Goal: Information Seeking & Learning: Learn about a topic

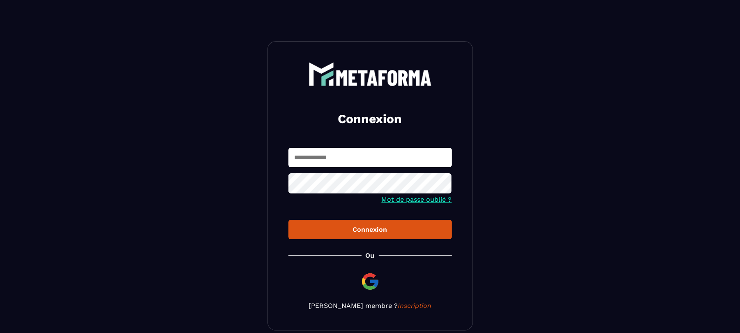
type input "**********"
click at [402, 233] on div "Connexion" at bounding box center [370, 229] width 150 height 8
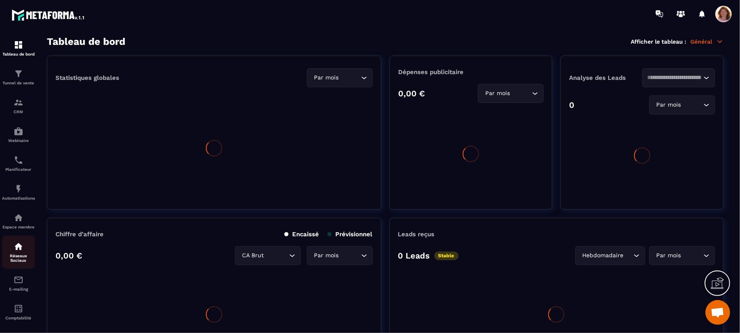
click at [19, 260] on p "Réseaux Sociaux" at bounding box center [18, 257] width 33 height 9
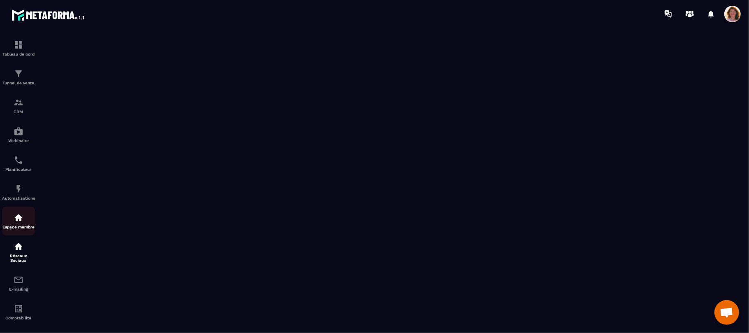
click at [19, 222] on img at bounding box center [19, 218] width 10 height 10
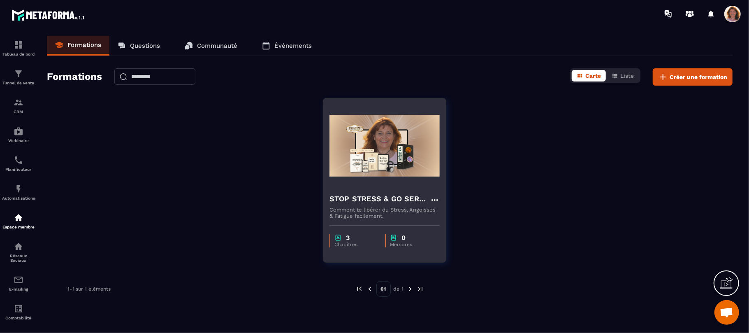
click at [393, 168] on img at bounding box center [384, 145] width 110 height 82
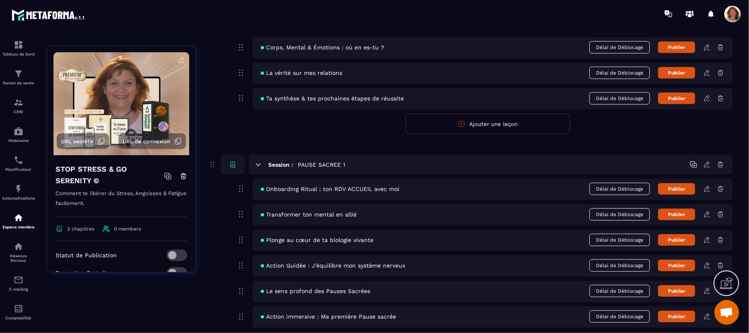
scroll to position [361, 0]
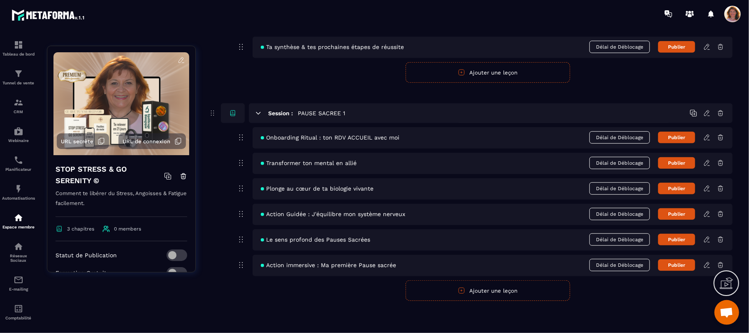
click at [708, 139] on icon at bounding box center [706, 137] width 7 height 7
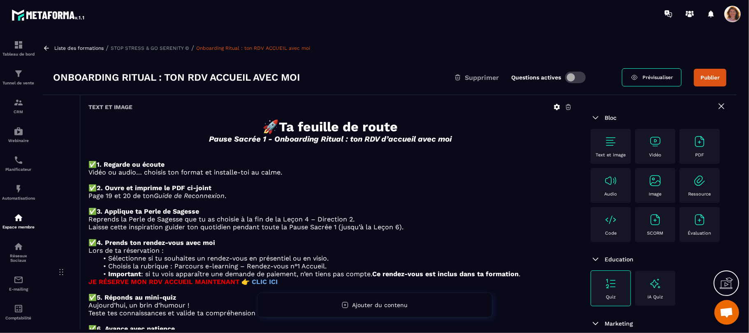
click at [557, 109] on icon at bounding box center [557, 107] width 6 height 6
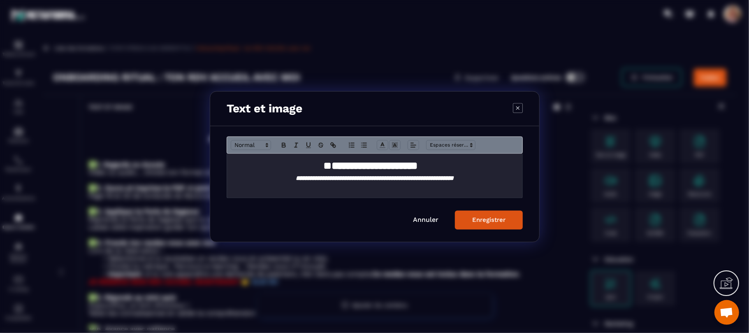
scroll to position [52, 0]
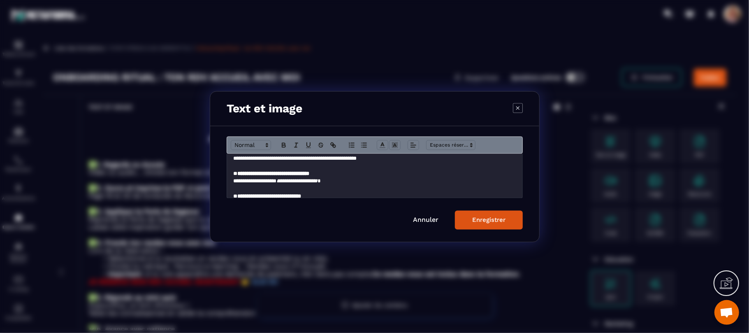
click at [246, 180] on p "**********" at bounding box center [370, 180] width 274 height 7
click at [479, 221] on div "Enregistrer" at bounding box center [488, 219] width 33 height 7
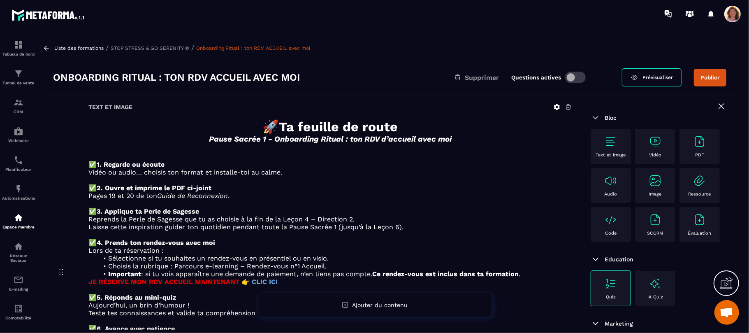
click at [53, 47] on div "Liste des formations / STOP STRESS & GO SERENITY © / Onboarding Ritual : ton RD…" at bounding box center [390, 48] width 694 height 8
click at [44, 47] on icon at bounding box center [46, 47] width 7 height 7
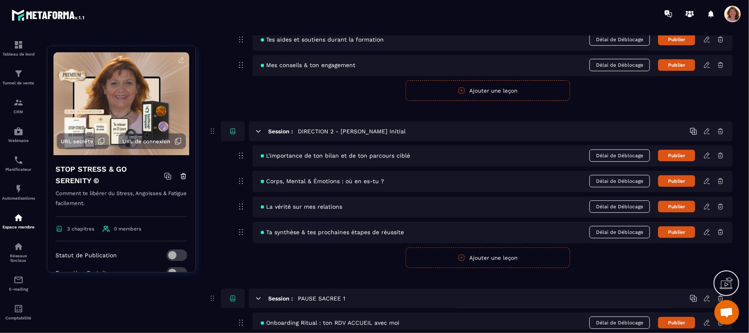
scroll to position [175, 0]
click at [708, 234] on icon at bounding box center [706, 231] width 7 height 7
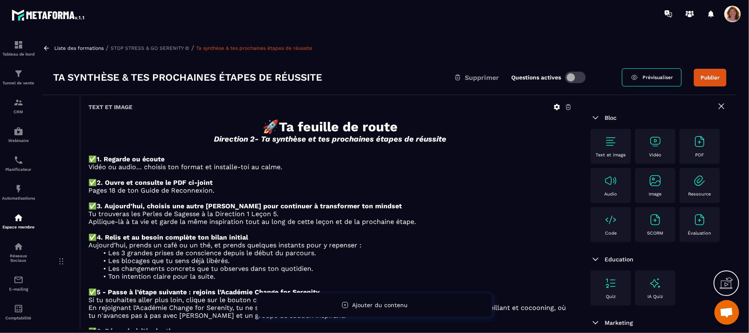
click at [46, 47] on icon at bounding box center [46, 47] width 7 height 7
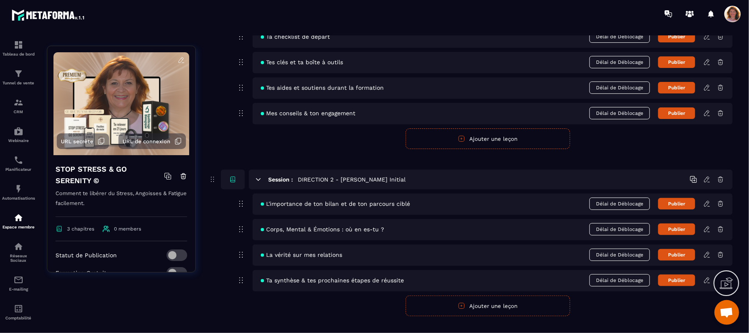
scroll to position [132, 0]
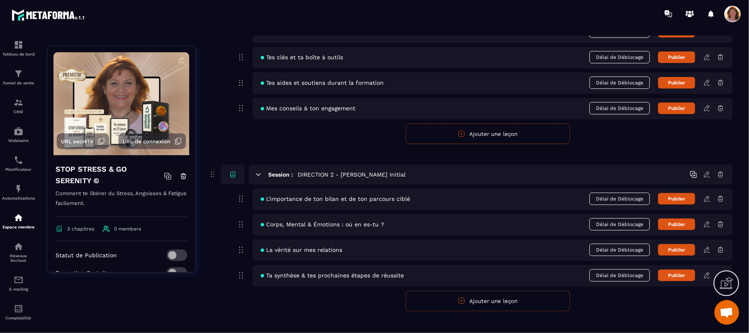
click at [708, 253] on icon at bounding box center [706, 249] width 7 height 7
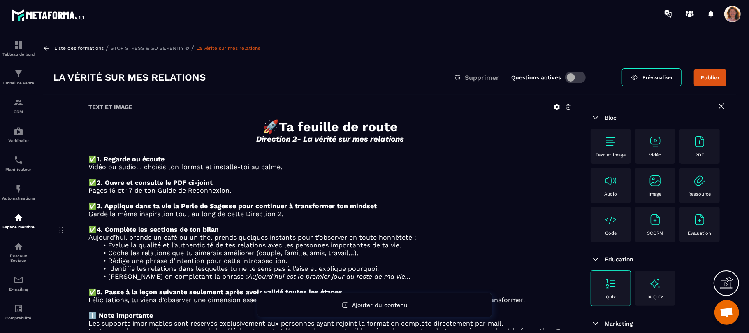
click at [45, 48] on icon at bounding box center [46, 48] width 5 height 5
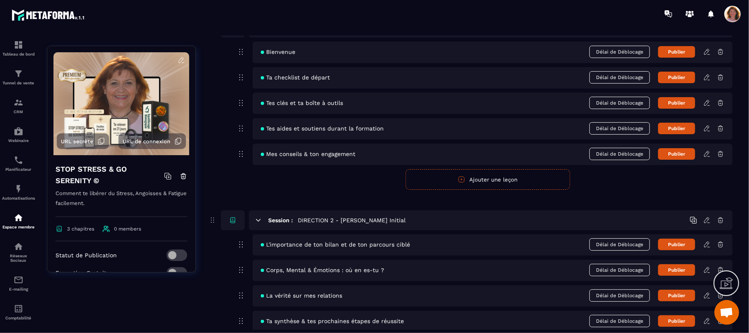
scroll to position [109, 0]
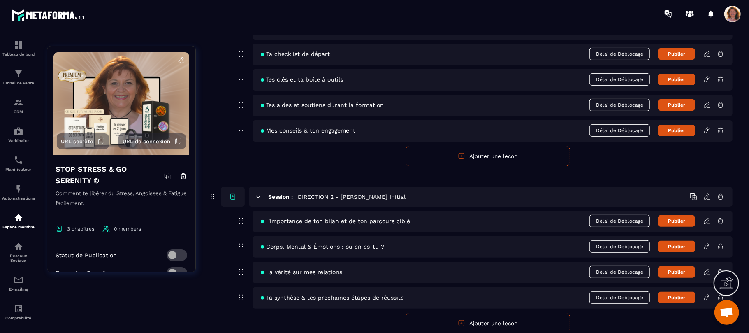
click at [708, 247] on icon at bounding box center [706, 245] width 5 height 5
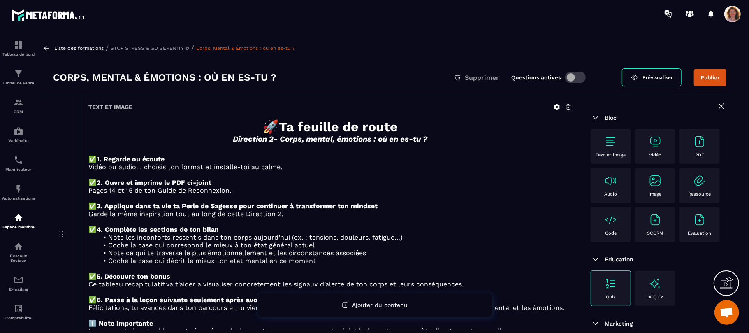
click at [48, 47] on icon at bounding box center [46, 47] width 7 height 7
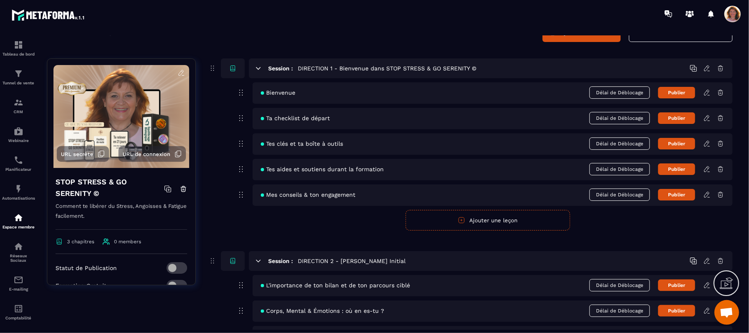
scroll to position [66, 0]
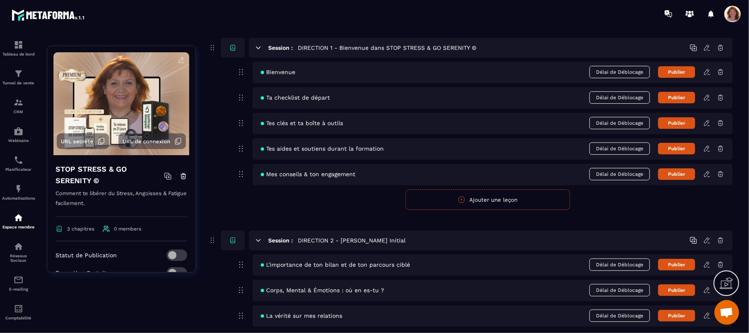
click at [709, 263] on icon at bounding box center [706, 263] width 5 height 5
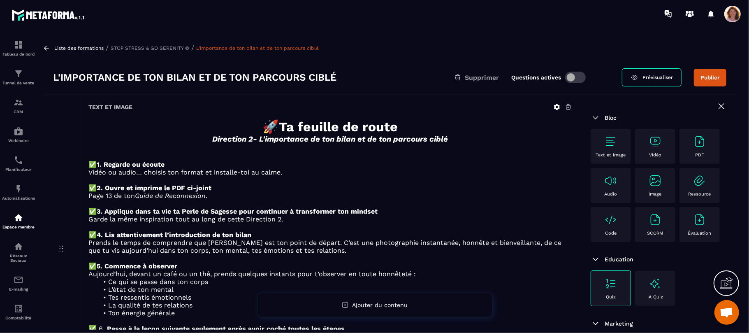
click at [45, 47] on icon at bounding box center [46, 47] width 7 height 7
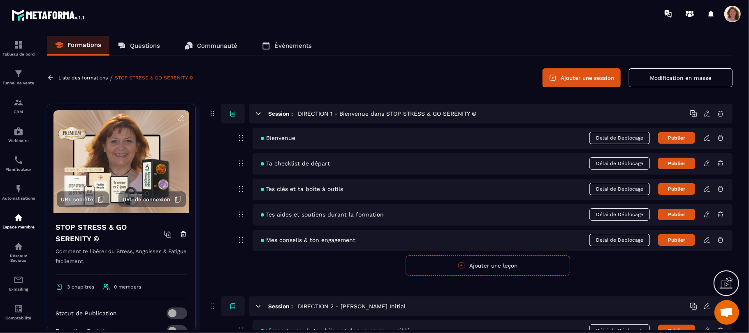
click at [707, 240] on icon at bounding box center [706, 239] width 7 height 7
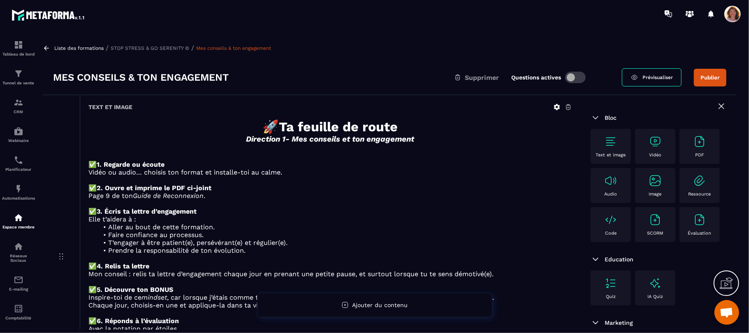
click at [47, 46] on icon at bounding box center [46, 47] width 7 height 7
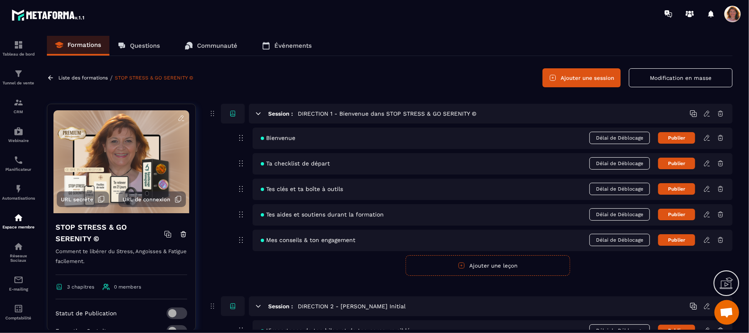
click at [708, 216] on icon at bounding box center [706, 214] width 7 height 7
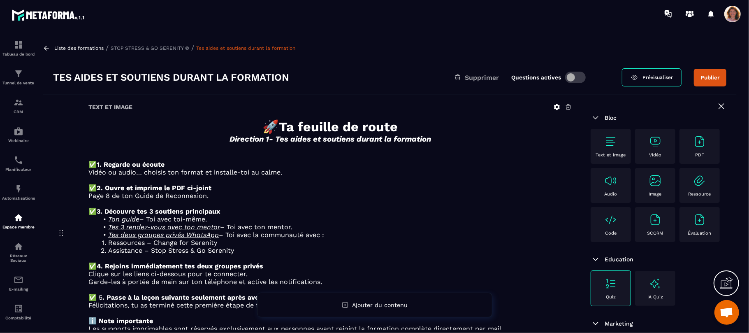
click at [46, 46] on icon at bounding box center [46, 48] width 5 height 5
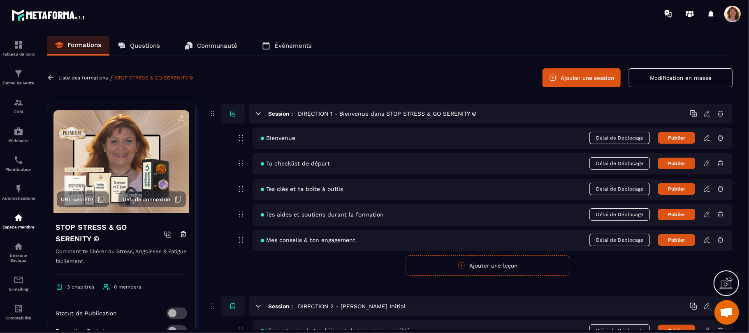
click at [708, 189] on icon at bounding box center [706, 188] width 5 height 5
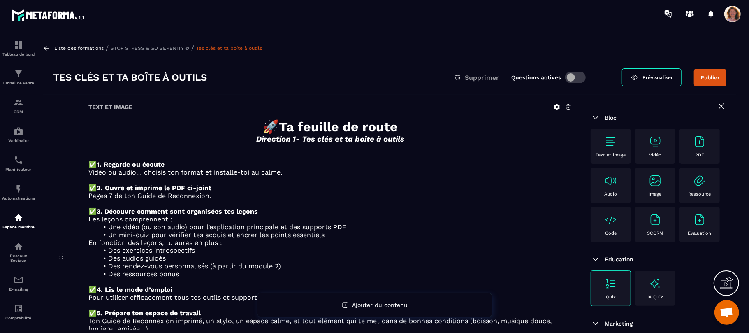
click at [555, 107] on icon at bounding box center [557, 107] width 6 height 6
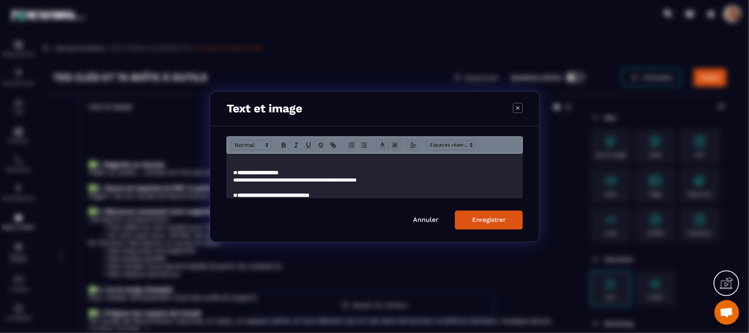
scroll to position [40, 0]
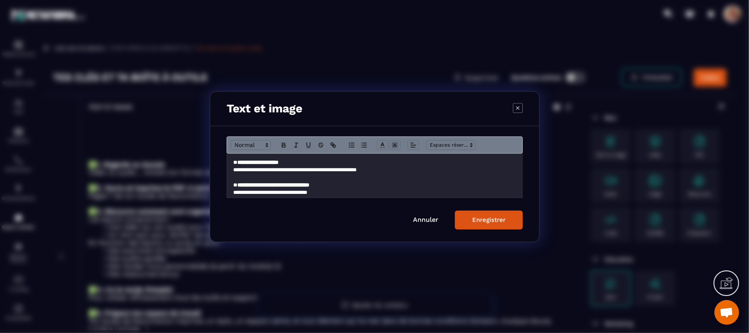
click at [249, 194] on p "**********" at bounding box center [370, 192] width 274 height 7
click at [499, 222] on div "Enregistrer" at bounding box center [488, 219] width 33 height 7
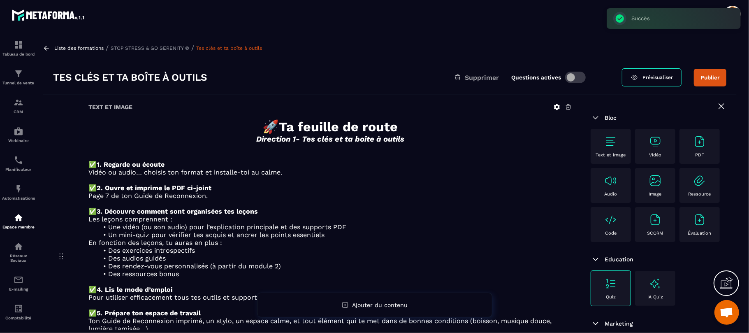
click at [507, 231] on li "Une vidéo (ou son audio) pour l’explication principale et des supports PDF" at bounding box center [335, 227] width 474 height 8
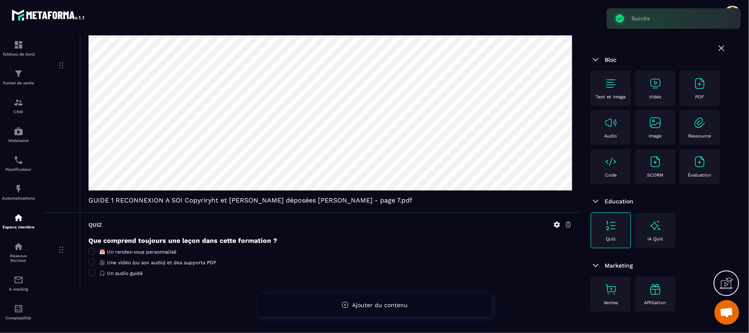
scroll to position [504, 0]
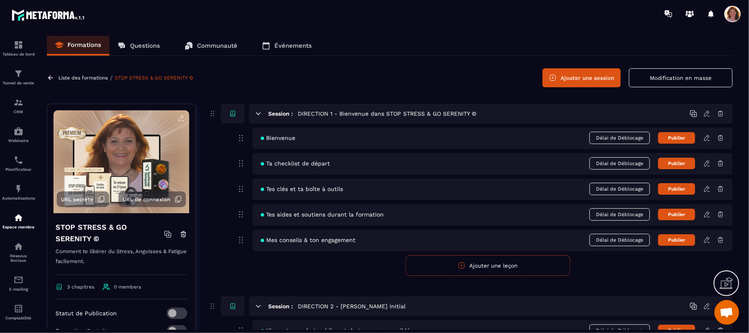
click at [706, 162] on icon at bounding box center [706, 162] width 5 height 5
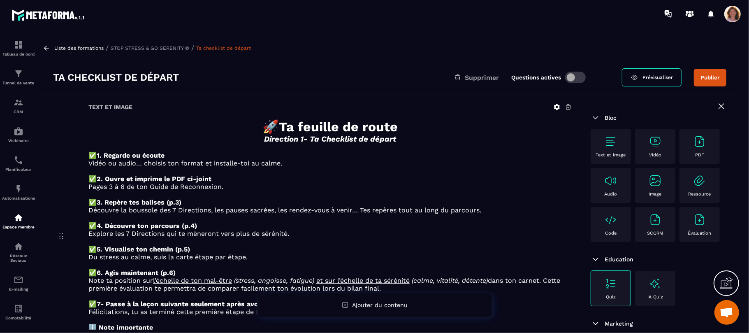
click at [45, 44] on icon at bounding box center [46, 47] width 7 height 7
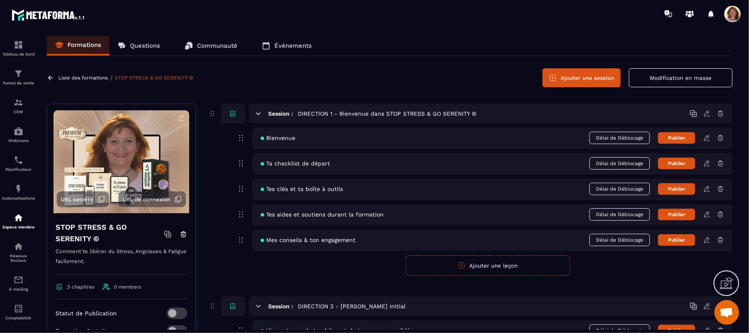
click at [706, 138] on icon at bounding box center [706, 137] width 7 height 7
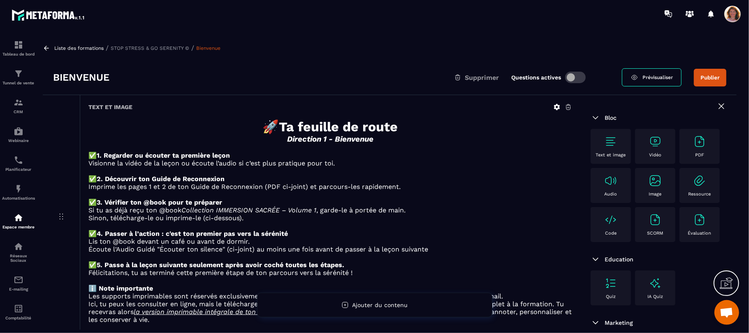
click at [44, 45] on icon at bounding box center [46, 47] width 7 height 7
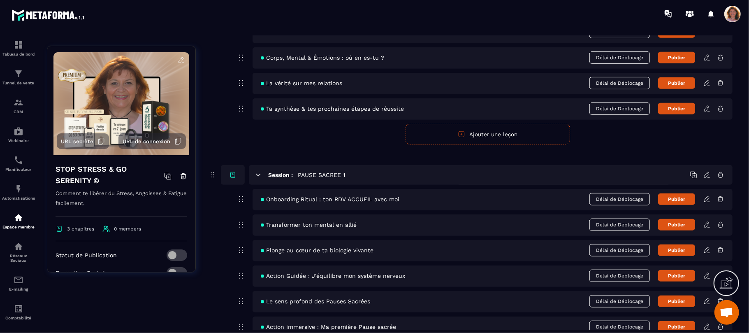
scroll to position [361, 0]
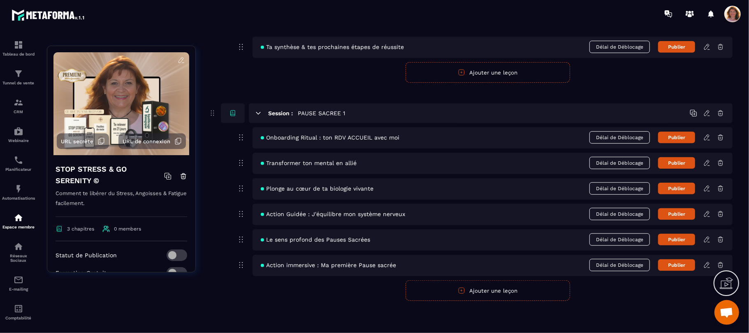
click at [706, 162] on icon at bounding box center [706, 162] width 7 height 7
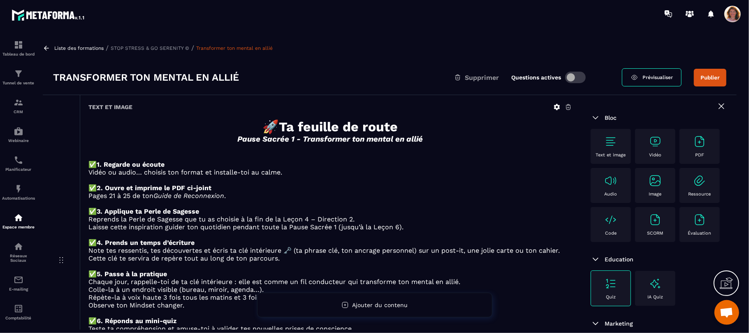
scroll to position [1448, 0]
click at [560, 199] on p "Pages 21 à 25 de ton Guide de Reconnexion ." at bounding box center [330, 196] width 484 height 8
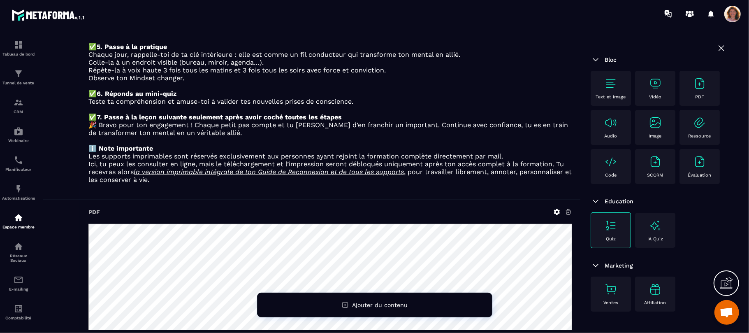
scroll to position [351, 0]
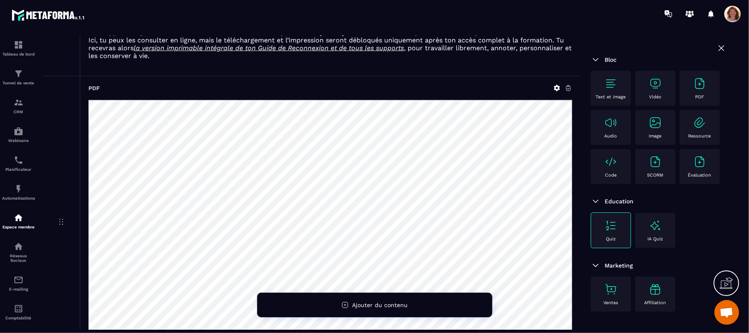
click at [567, 92] on icon at bounding box center [567, 87] width 7 height 7
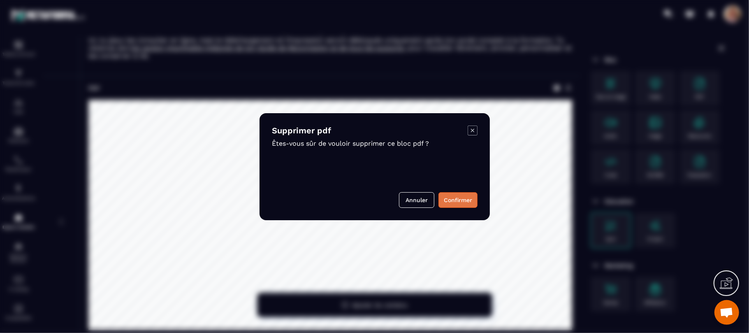
click at [464, 196] on button "Confirmer" at bounding box center [457, 200] width 39 height 16
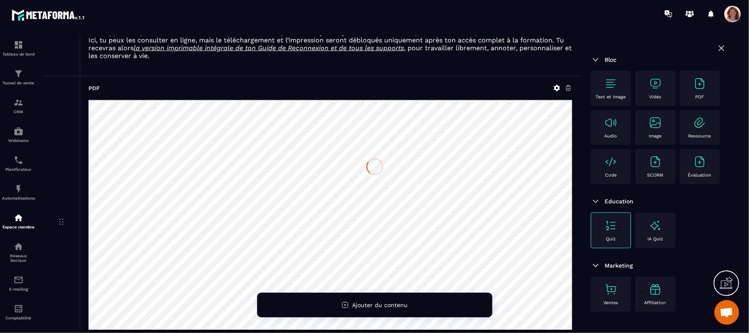
scroll to position [222, 0]
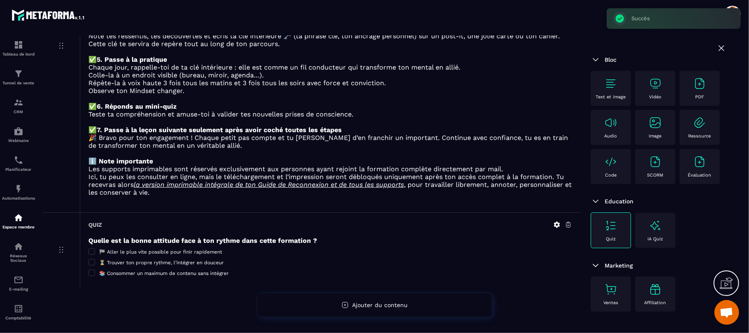
click at [693, 90] on img at bounding box center [699, 83] width 13 height 13
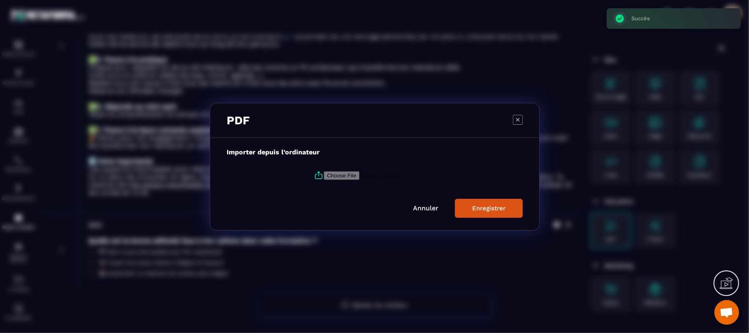
click at [344, 175] on input "Modal window" at bounding box center [380, 175] width 112 height 9
type input "**********"
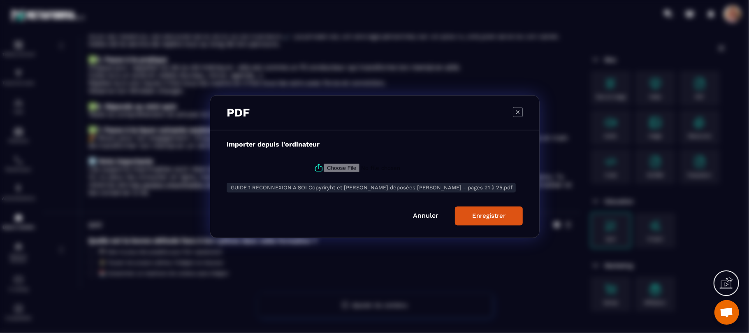
click at [482, 216] on div "Enregistrer" at bounding box center [488, 215] width 33 height 7
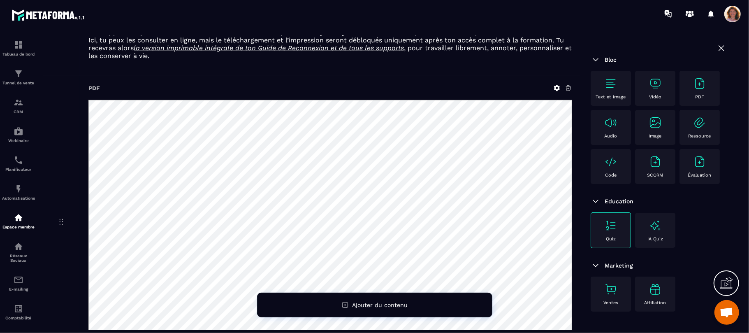
click at [493, 89] on div "PDF GUIDE 1 RECONNEXION A SOI Copyriryht et [PERSON_NAME] déposées [PERSON_NAME…" at bounding box center [330, 222] width 500 height 292
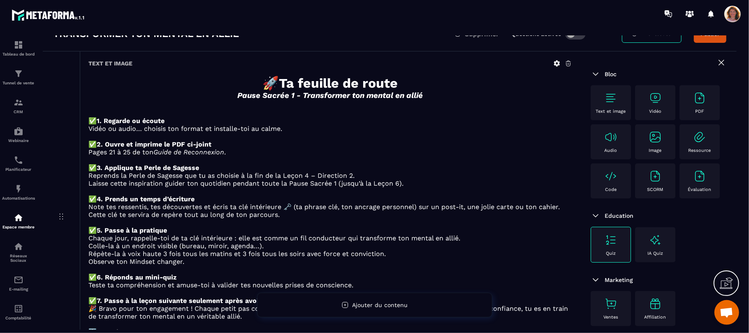
scroll to position [66, 0]
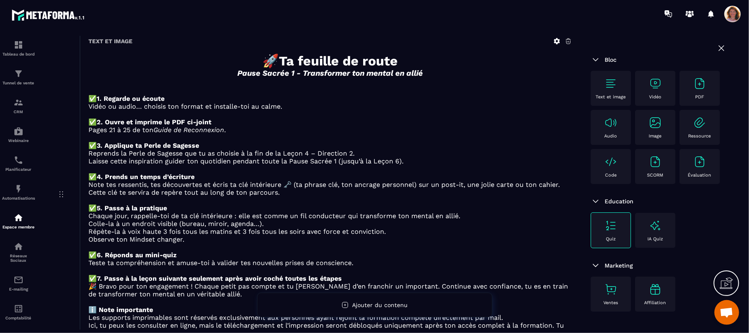
click at [201, 45] on div "Text et image 🚀 Ta feuille de route Pause Sacrée 1 - Transformer ton mental en …" at bounding box center [330, 194] width 500 height 331
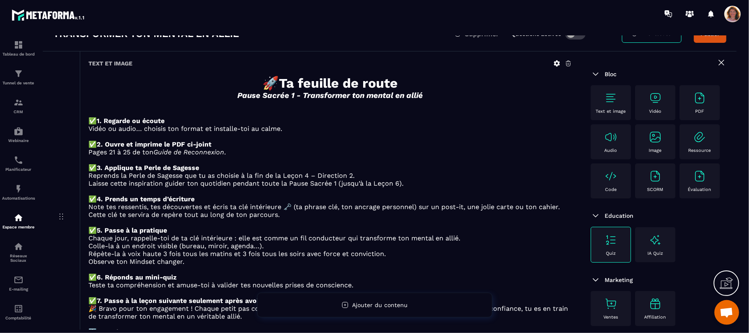
scroll to position [0, 0]
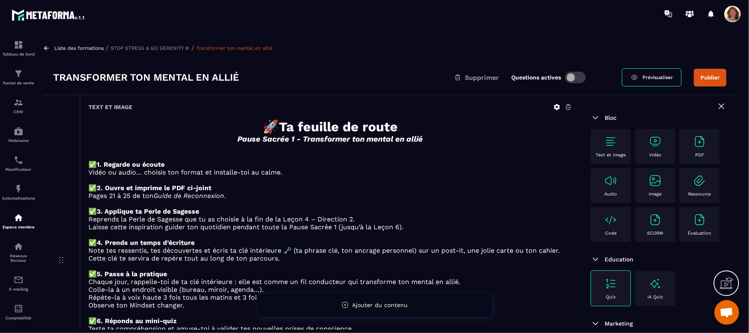
click at [48, 48] on icon at bounding box center [46, 48] width 5 height 5
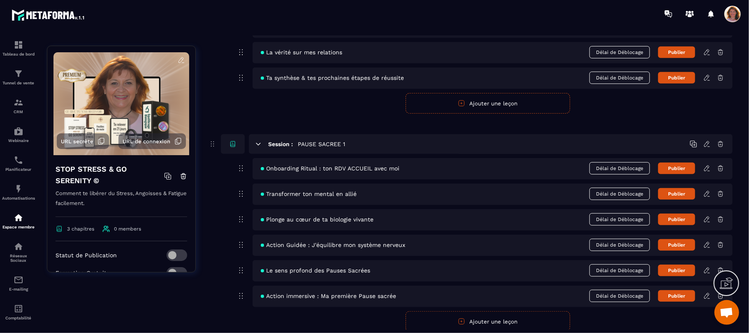
scroll to position [351, 0]
